Goal: Transaction & Acquisition: Purchase product/service

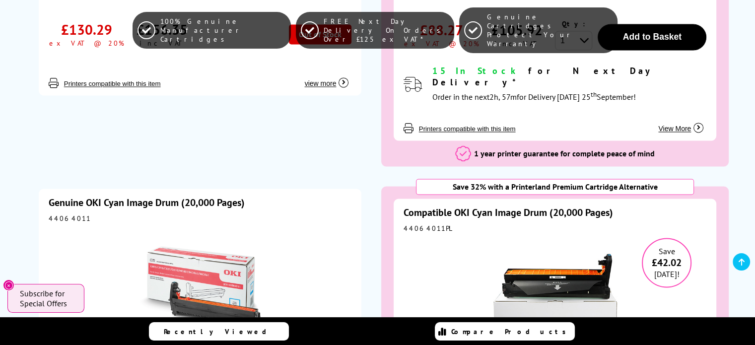
scroll to position [5316, 0]
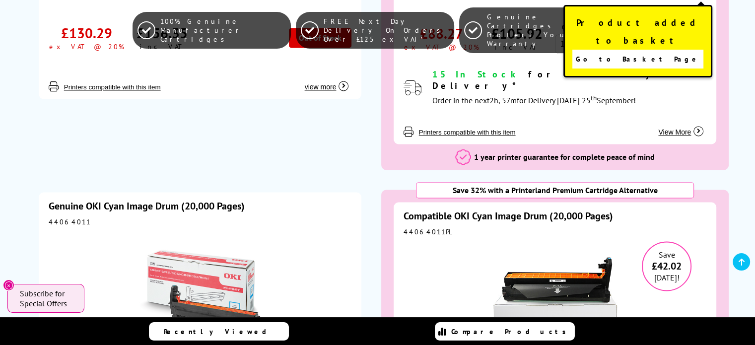
click at [652, 52] on span "Go to Basket Page" at bounding box center [638, 59] width 124 height 14
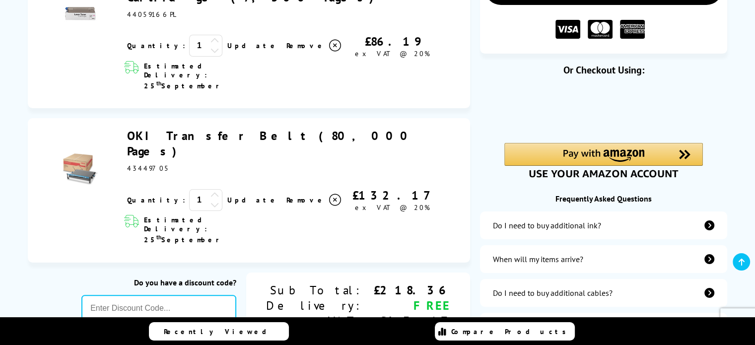
scroll to position [199, 0]
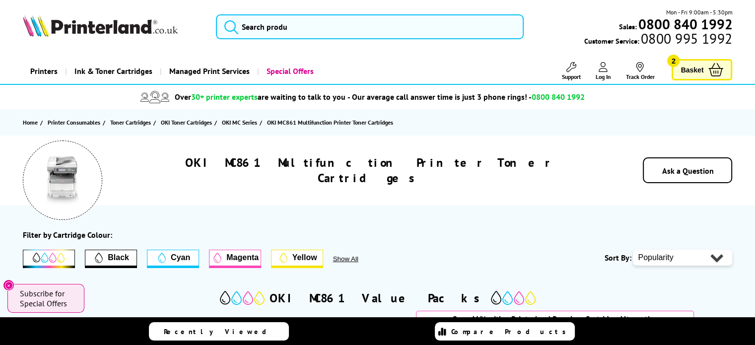
click at [707, 68] on link "Basket 2" at bounding box center [702, 69] width 61 height 21
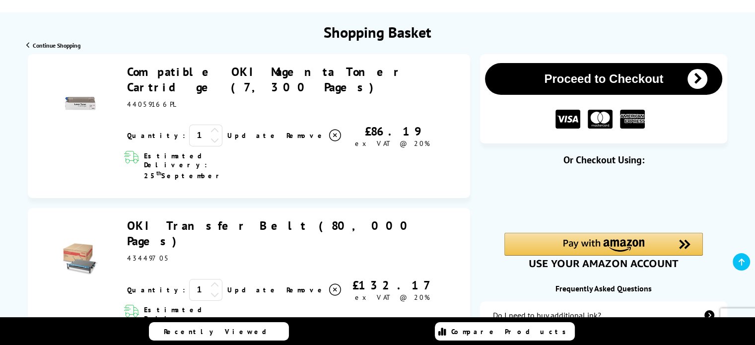
scroll to position [99, 0]
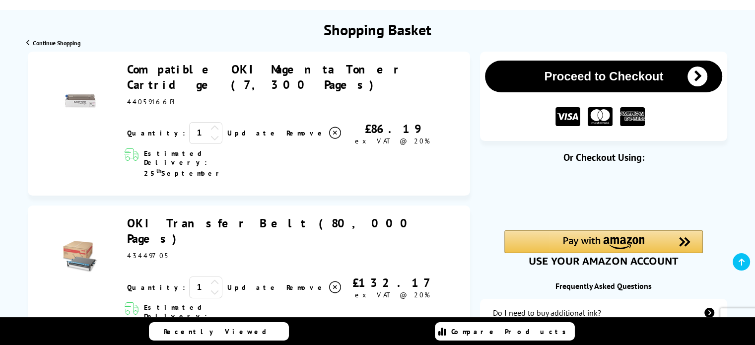
click at [329, 127] on icon at bounding box center [335, 133] width 12 height 12
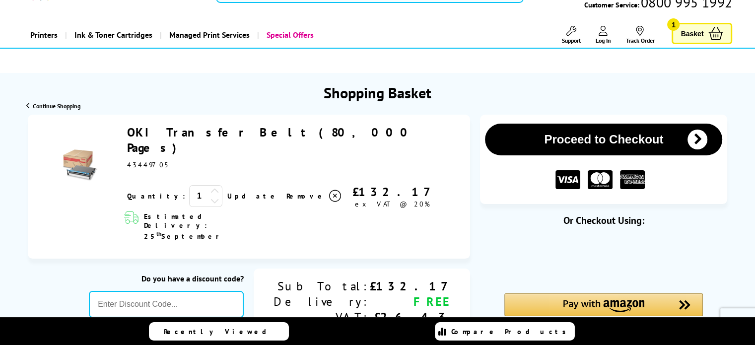
scroll to position [0, 0]
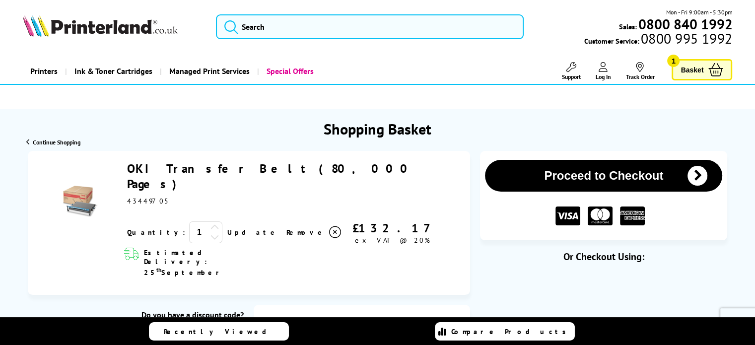
click at [51, 141] on span "Continue Shopping" at bounding box center [57, 141] width 48 height 7
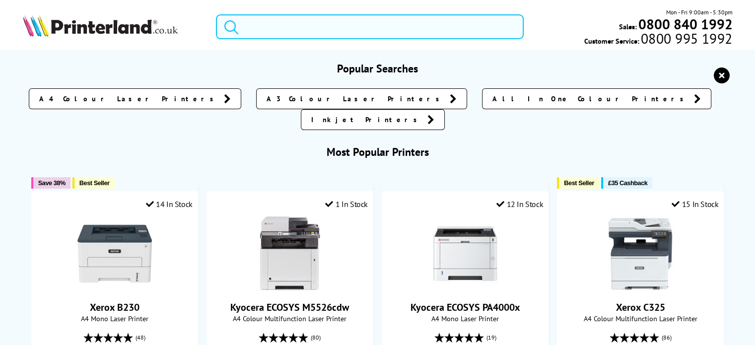
click at [271, 24] on input "search" at bounding box center [370, 26] width 308 height 25
click at [52, 23] on img at bounding box center [100, 26] width 155 height 22
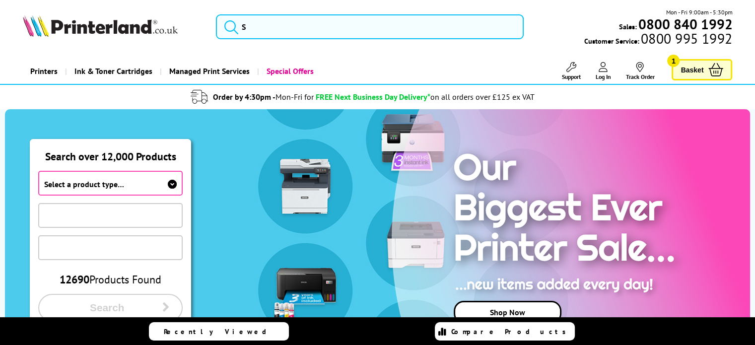
click at [95, 175] on span "Select a product type…" at bounding box center [110, 183] width 144 height 25
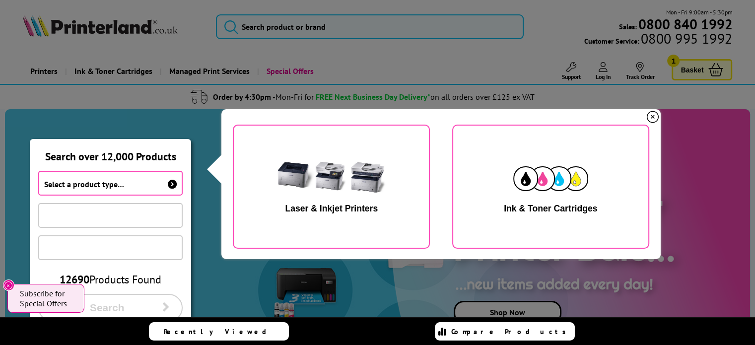
click at [522, 185] on img "button" at bounding box center [550, 178] width 75 height 25
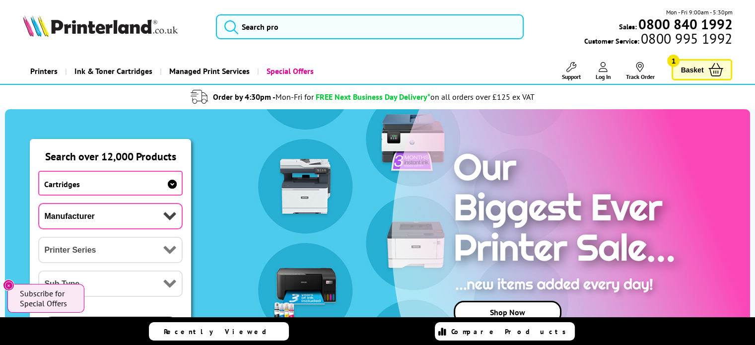
click at [115, 177] on span "Cartridges" at bounding box center [110, 183] width 144 height 25
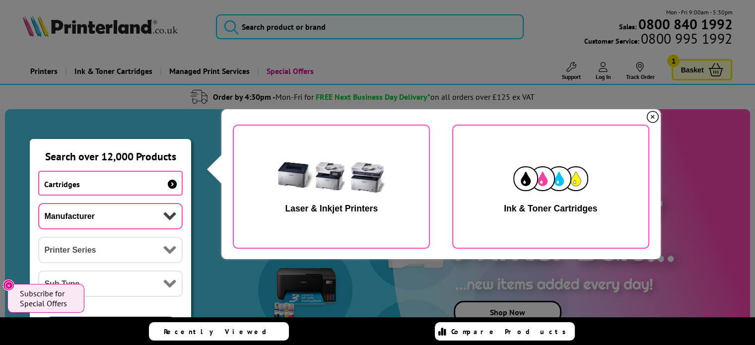
click at [321, 189] on img "button" at bounding box center [331, 178] width 125 height 63
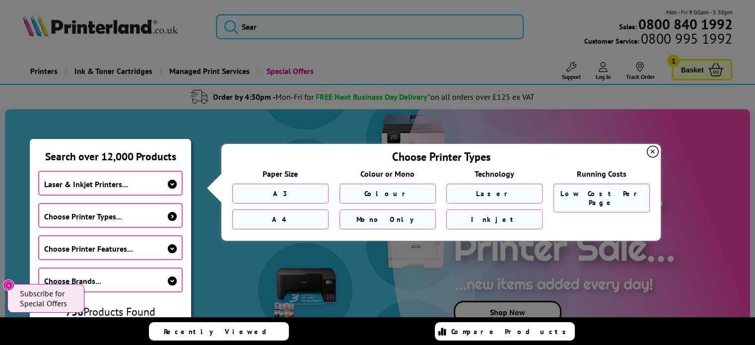
click at [131, 189] on span "Laser & Inkjet Printers..." at bounding box center [110, 183] width 144 height 25
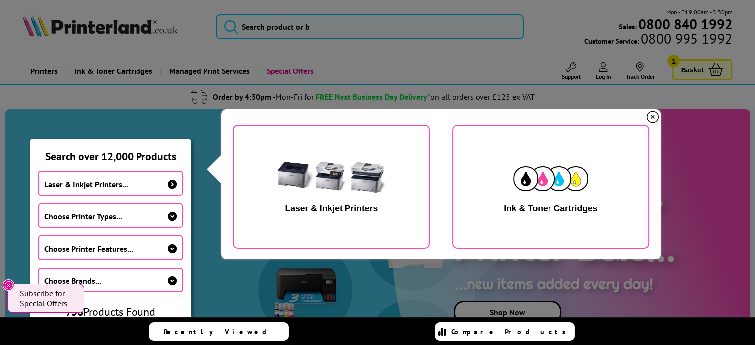
click at [506, 184] on button "Ink & Toner Cartridges" at bounding box center [550, 187] width 197 height 124
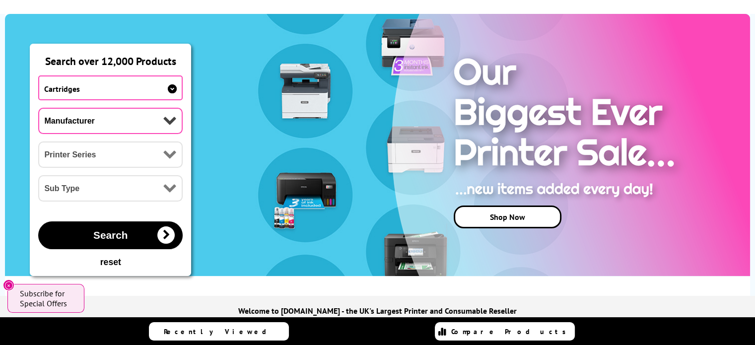
scroll to position [99, 0]
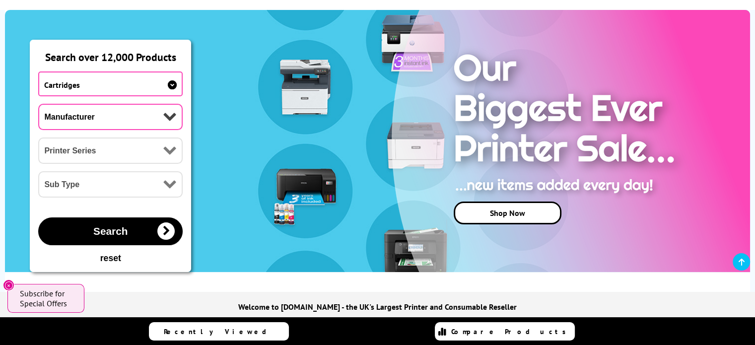
click at [155, 117] on select "Manufacturer Brother Canon Cubify Dell Dymo Epson HP Kodak Konica Minolta Kyoce…" at bounding box center [110, 117] width 144 height 26
select select "11839"
click at [38, 104] on select "Manufacturer Brother Canon Cubify Dell Dymo Epson HP Kodak Konica Minolta Kyoce…" at bounding box center [110, 117] width 144 height 26
click at [145, 155] on select "Printer Series Dot Matrix Series B Series C Series MB Series MC Series Pro Seri…" at bounding box center [110, 150] width 144 height 26
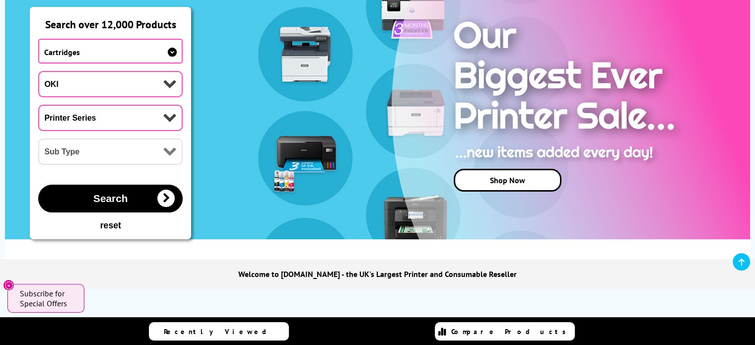
scroll to position [149, 0]
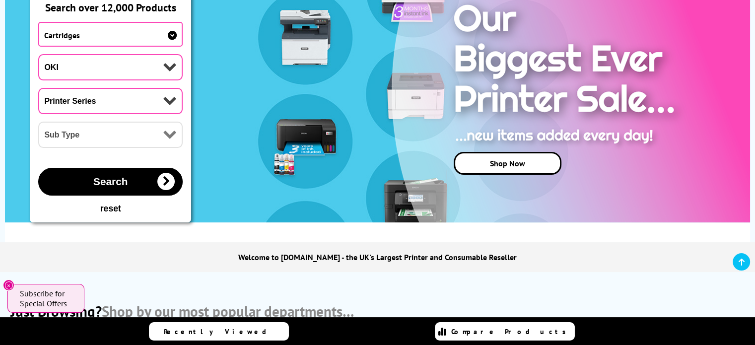
click at [85, 99] on select "Printer Series Dot Matrix Series B Series C Series MB Series MC Series Pro Seri…" at bounding box center [110, 101] width 144 height 26
select select "33339"
click at [38, 88] on select "Printer Series Dot Matrix Series B Series C Series MB Series MC Series Pro Seri…" at bounding box center [110, 101] width 144 height 26
click at [85, 134] on select "Sub Type OKI MC332 OKI MC342 OKI MC351 OKI MC352 OKI MC361 OKI MC362 OKI MC363 …" at bounding box center [110, 135] width 144 height 26
select select "24969"
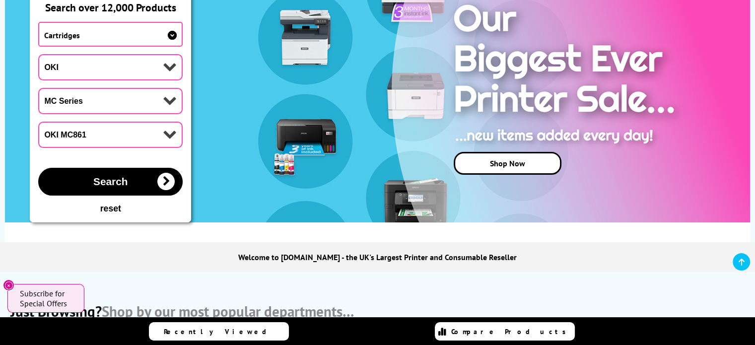
click at [38, 122] on select "Sub Type OKI MC332 OKI MC342 OKI MC351 OKI MC352 OKI MC361 OKI MC362 OKI MC363 …" at bounding box center [110, 135] width 144 height 26
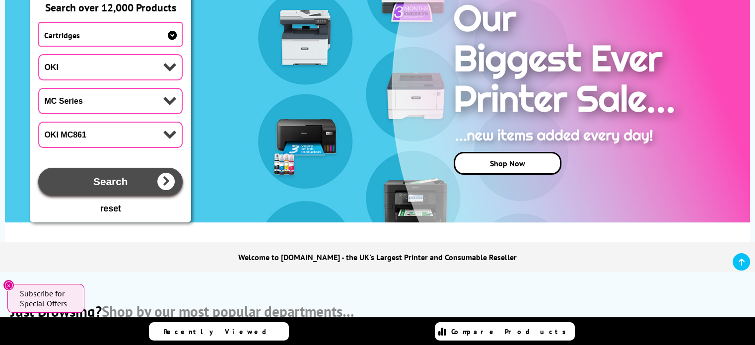
click at [127, 185] on span "Search" at bounding box center [110, 182] width 34 height 12
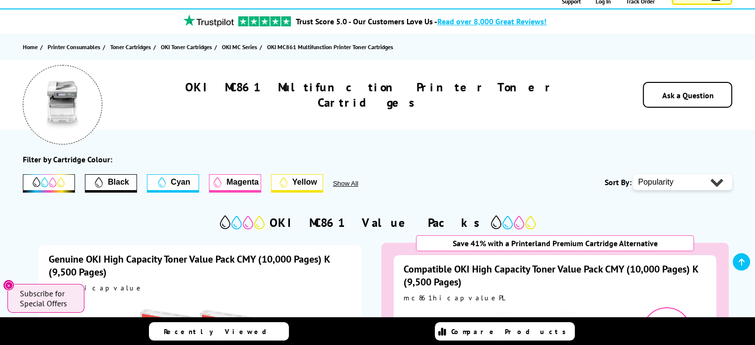
scroll to position [99, 0]
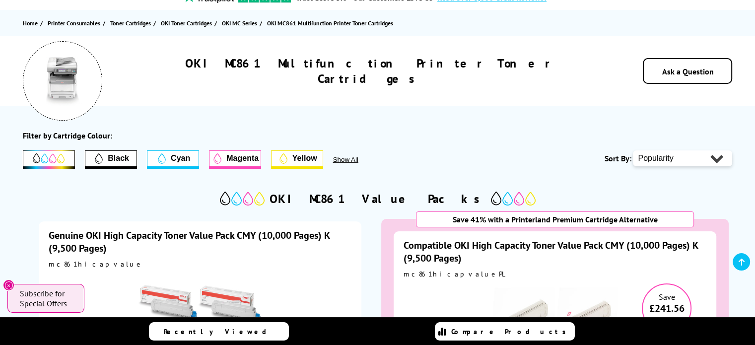
click at [238, 158] on span "Magenta" at bounding box center [242, 158] width 32 height 9
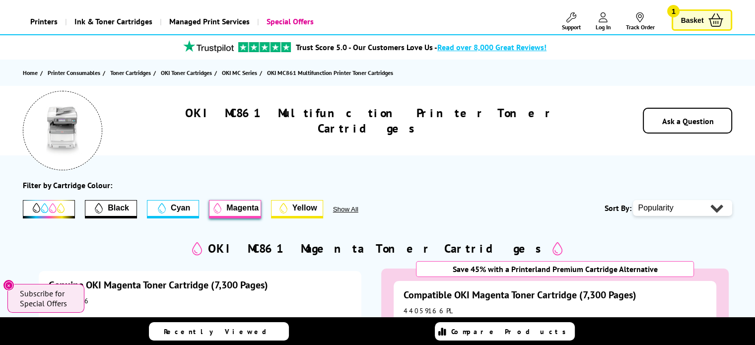
scroll to position [0, 0]
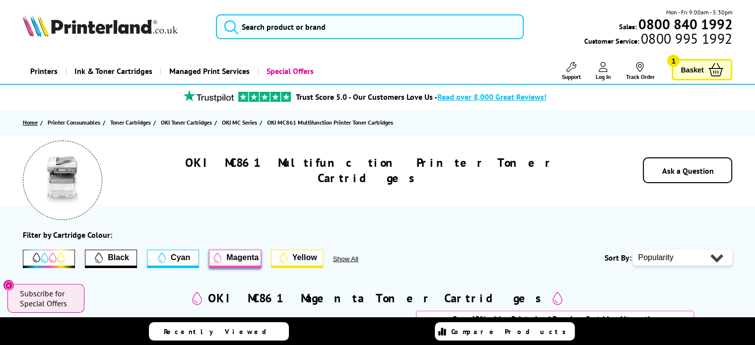
click at [29, 120] on link "Home" at bounding box center [31, 122] width 17 height 10
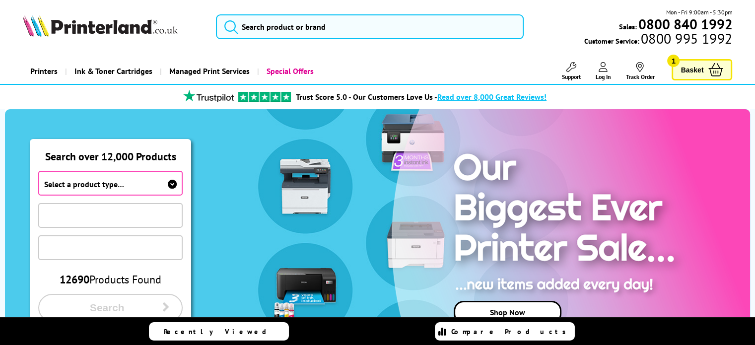
click at [154, 180] on span "Select a product type…" at bounding box center [110, 183] width 144 height 25
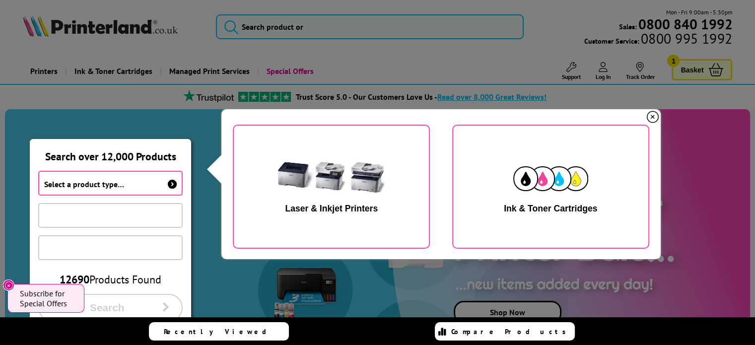
click at [350, 184] on img "button" at bounding box center [331, 178] width 125 height 63
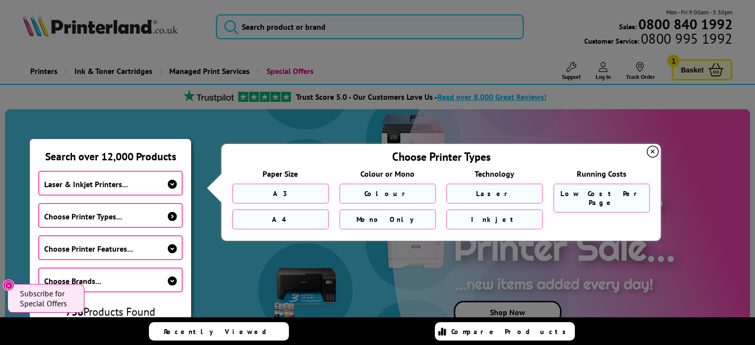
scroll to position [50, 0]
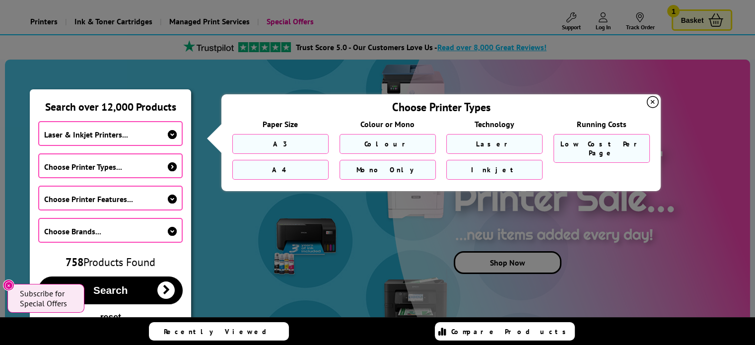
click at [119, 160] on span "Choose Printer Types..." at bounding box center [110, 165] width 144 height 25
click at [148, 202] on span "Choose Printer Features..." at bounding box center [110, 198] width 144 height 25
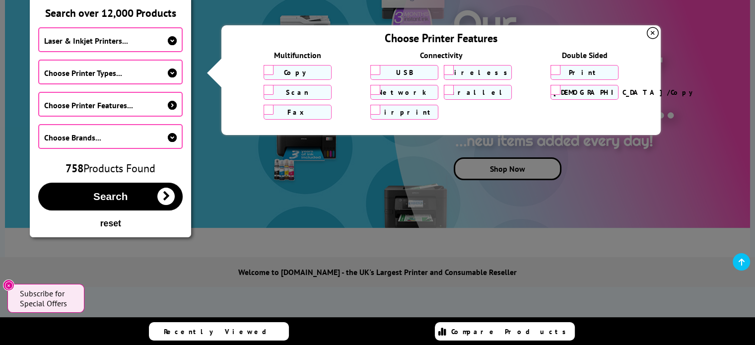
scroll to position [149, 0]
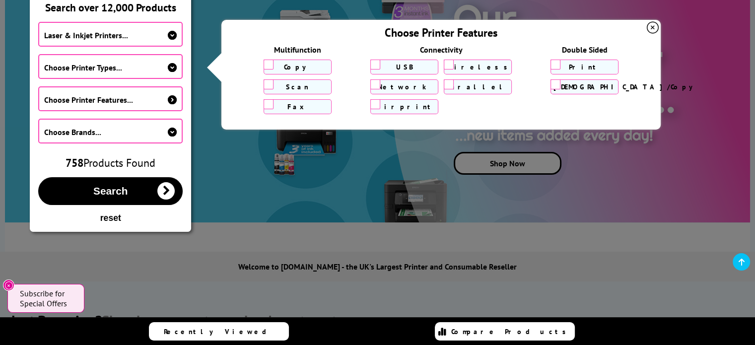
click at [87, 115] on div "Laser & Inkjet Printers... Choose Printer Types... Choose Printer Features... C…" at bounding box center [110, 82] width 144 height 136
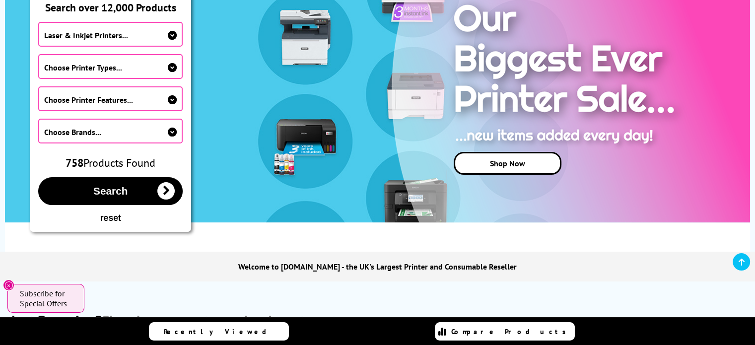
click at [93, 129] on span "Choose Brands..." at bounding box center [72, 132] width 57 height 10
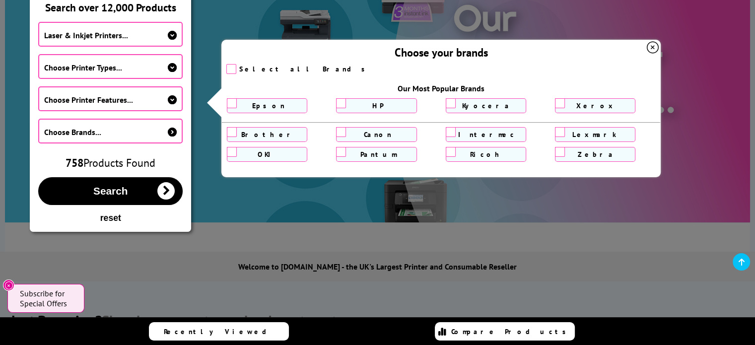
click at [272, 158] on label "OKI" at bounding box center [267, 154] width 74 height 9
click at [237, 157] on input "OKI" at bounding box center [232, 152] width 10 height 10
checkbox input "true"
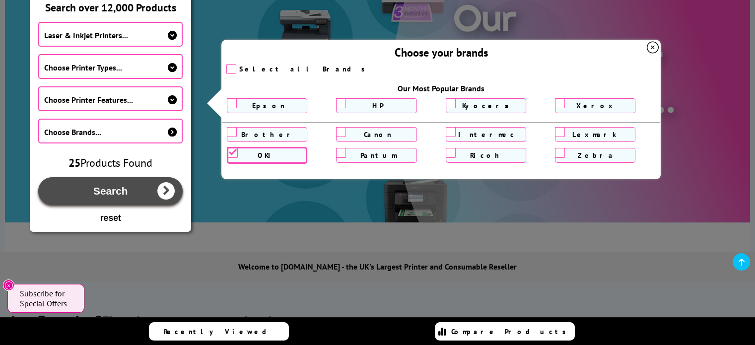
click at [156, 188] on button "Search" at bounding box center [110, 191] width 144 height 28
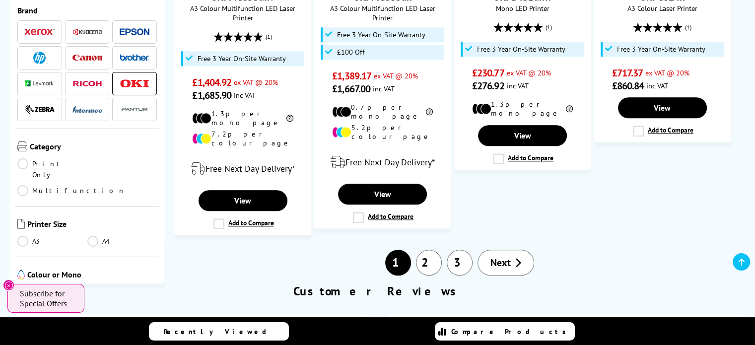
scroll to position [1089, 0]
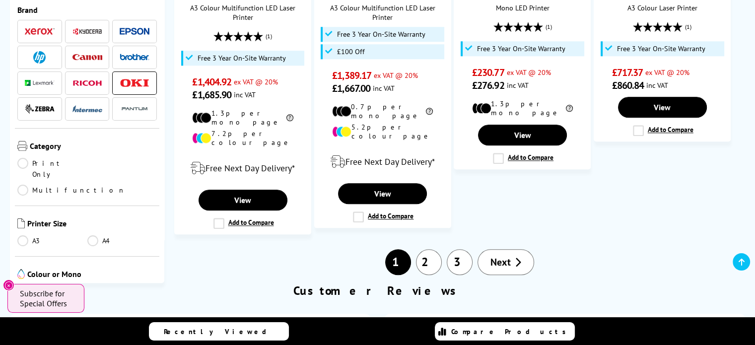
click at [422, 249] on link "2" at bounding box center [429, 262] width 26 height 26
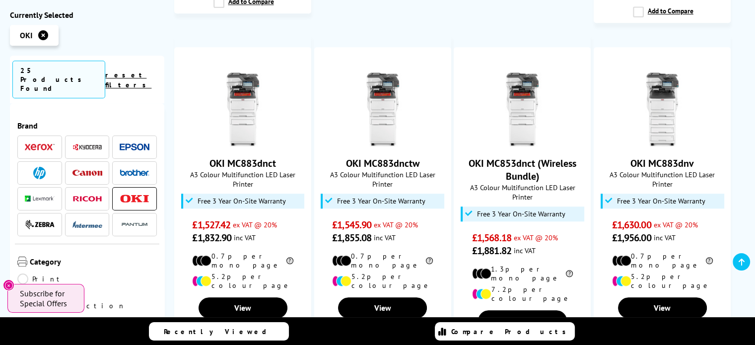
scroll to position [893, 0]
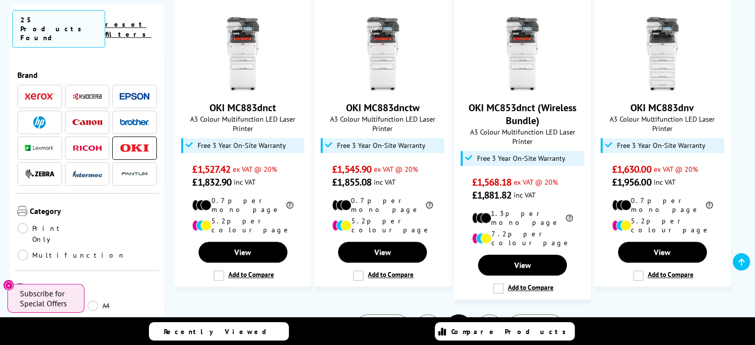
click at [497, 314] on link "3" at bounding box center [489, 327] width 26 height 26
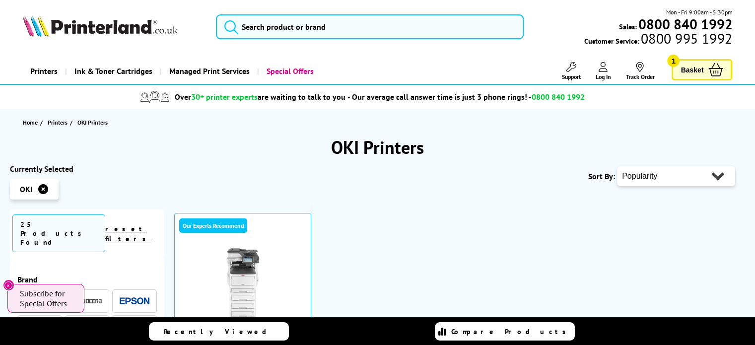
click at [705, 71] on link "Basket 1" at bounding box center [702, 69] width 61 height 21
